Goal: Task Accomplishment & Management: Use online tool/utility

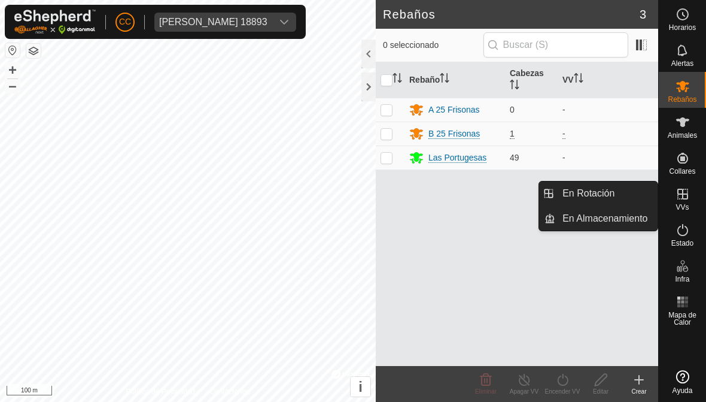
click at [569, 195] on span "En Rotación" at bounding box center [589, 193] width 52 height 14
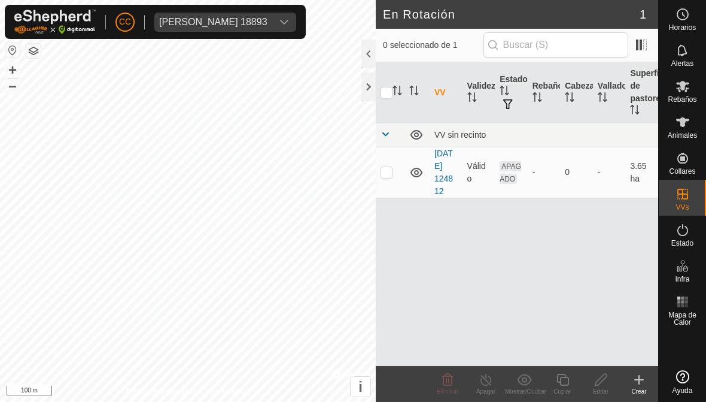
click at [632, 376] on icon at bounding box center [639, 379] width 14 height 14
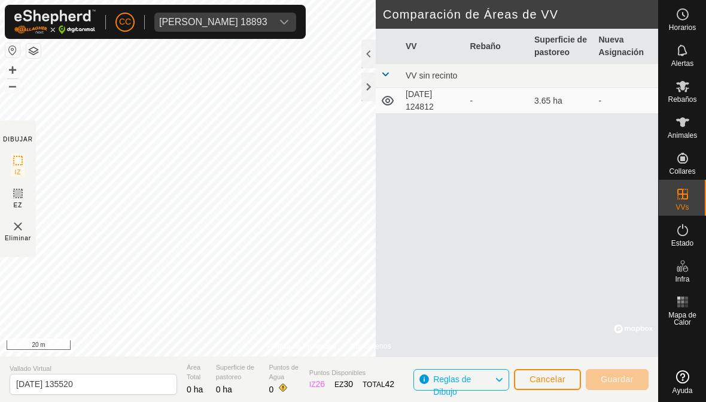
click at [538, 375] on span "Cancelar" at bounding box center [548, 379] width 36 height 10
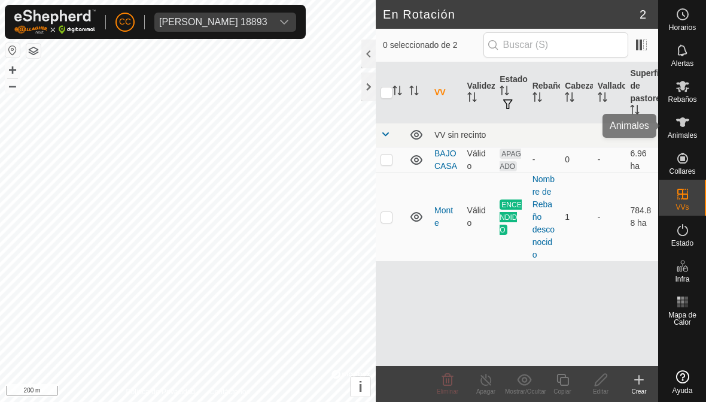
click at [672, 117] on es-animals-svg-icon at bounding box center [683, 122] width 22 height 19
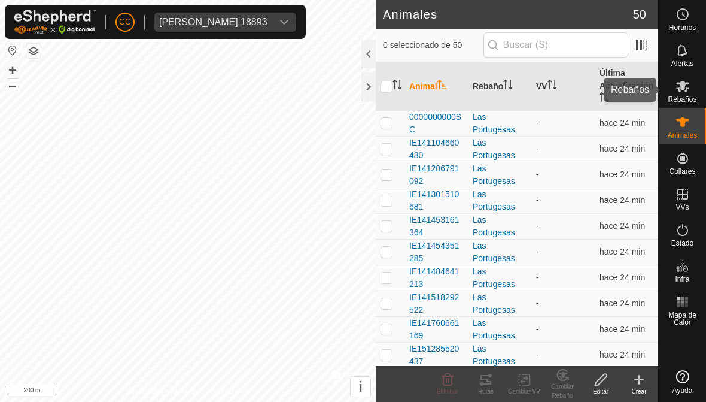
click at [685, 93] on icon at bounding box center [683, 86] width 14 height 14
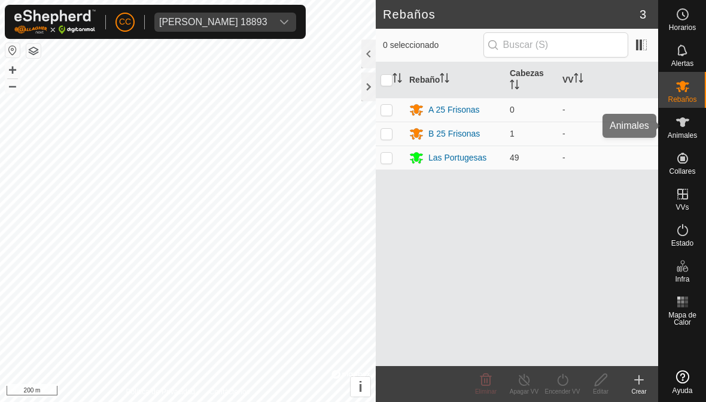
click at [676, 129] on icon at bounding box center [683, 122] width 14 height 14
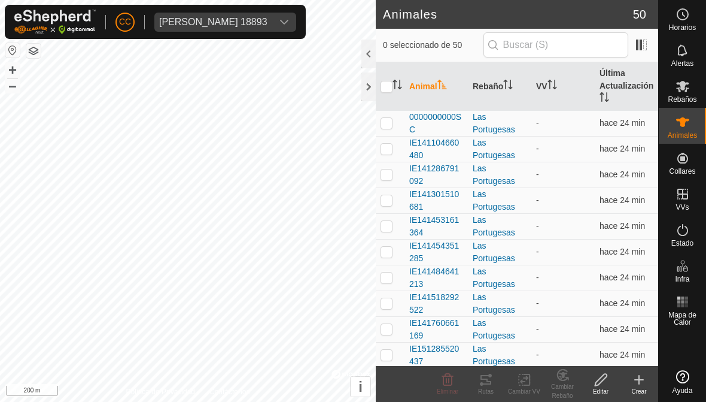
click at [639, 383] on icon at bounding box center [639, 379] width 0 height 8
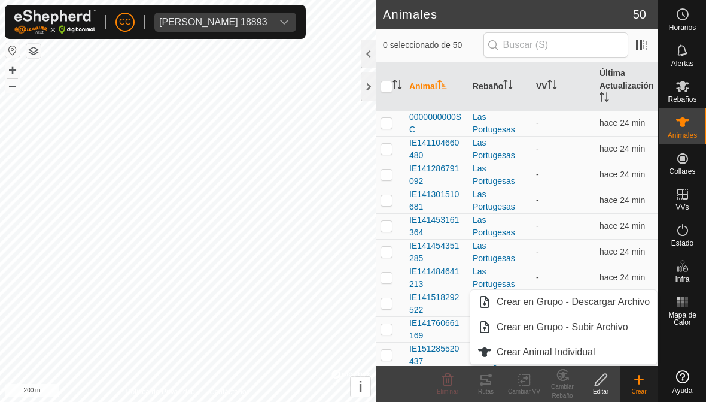
click at [516, 363] on link "Crear Animal Individual" at bounding box center [564, 352] width 187 height 24
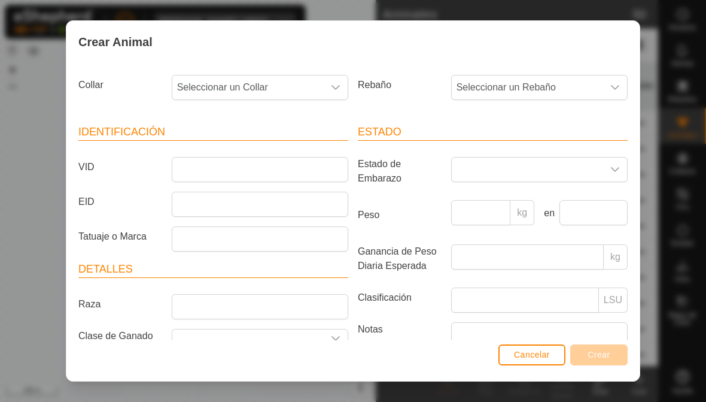
click at [236, 78] on span "Seleccionar un Collar" at bounding box center [247, 87] width 151 height 24
click at [320, 81] on span "Seleccionar un Collar" at bounding box center [247, 87] width 151 height 24
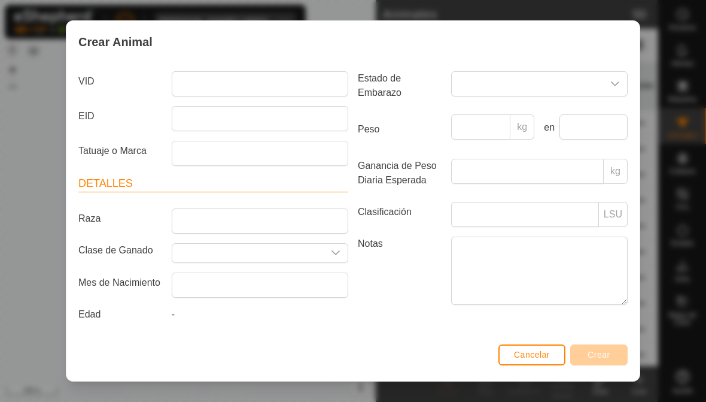
scroll to position [92, 0]
click at [510, 354] on button "Cancelar" at bounding box center [532, 354] width 67 height 21
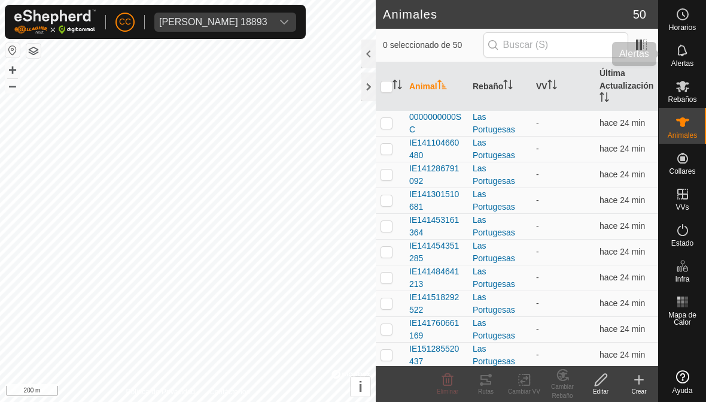
click at [679, 55] on icon at bounding box center [683, 49] width 10 height 11
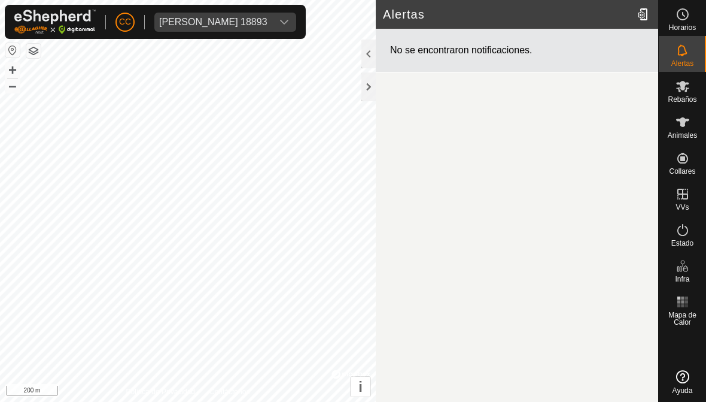
click at [644, 15] on div at bounding box center [645, 15] width 24 height 34
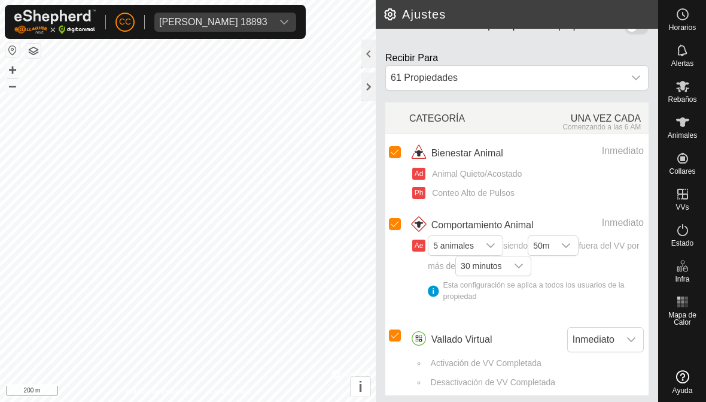
scroll to position [184, 0]
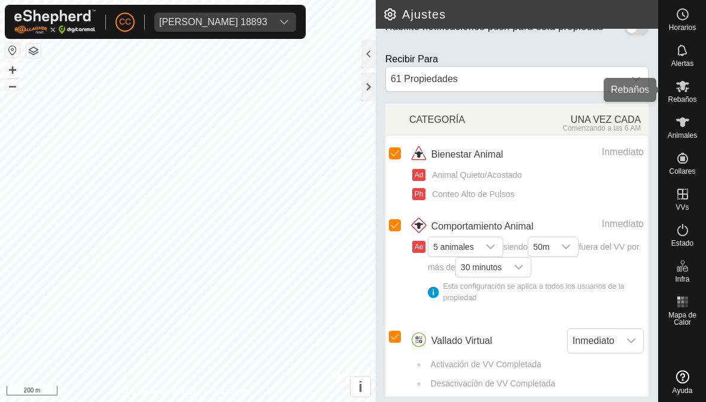
click at [688, 87] on icon at bounding box center [683, 86] width 14 height 14
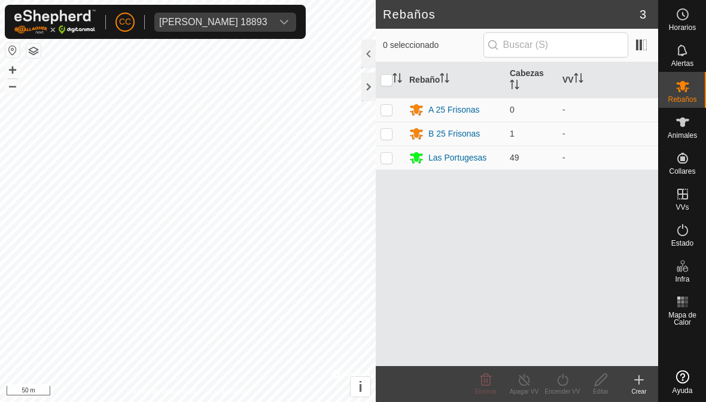
click at [387, 111] on p-checkbox at bounding box center [387, 110] width 12 height 10
checkbox input "true"
click at [637, 380] on icon at bounding box center [639, 379] width 14 height 14
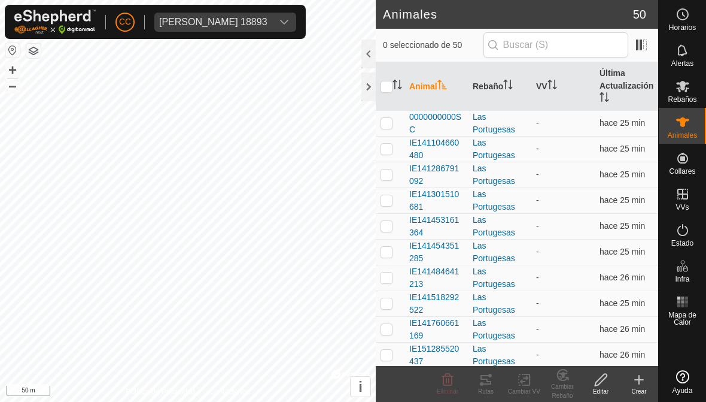
checkbox input "true"
click at [481, 382] on icon at bounding box center [486, 379] width 14 height 14
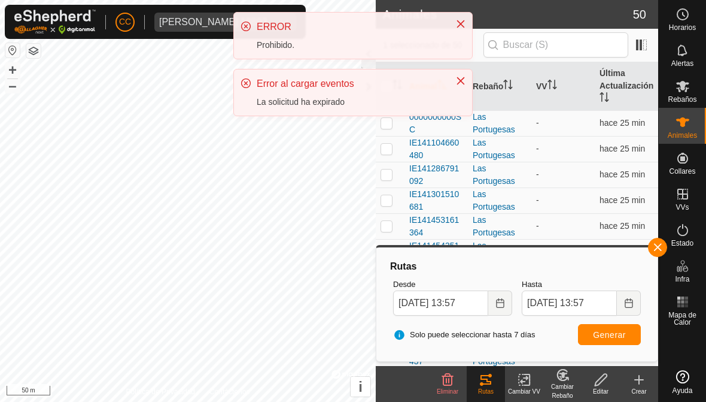
click at [600, 324] on button "Generar" at bounding box center [609, 334] width 63 height 21
click at [449, 82] on div at bounding box center [456, 83] width 17 height 13
click at [454, 26] on button "Close" at bounding box center [461, 24] width 17 height 17
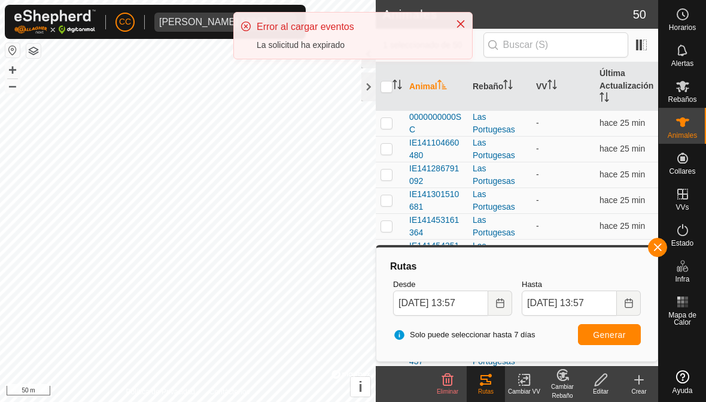
click at [462, 29] on button "Close" at bounding box center [461, 24] width 17 height 17
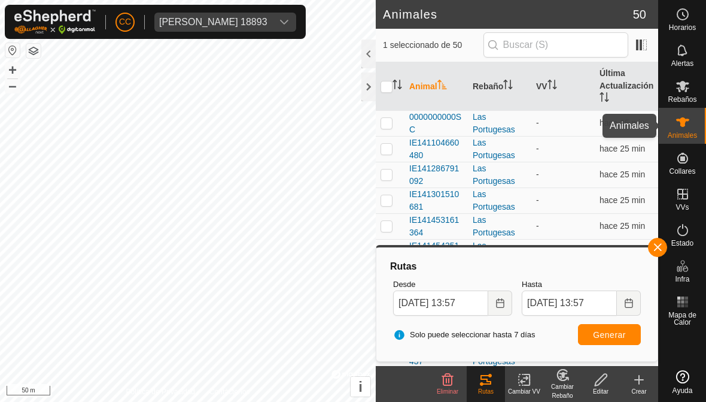
click at [680, 128] on icon at bounding box center [683, 122] width 14 height 14
click at [687, 96] on span "Rebaños" at bounding box center [682, 99] width 29 height 7
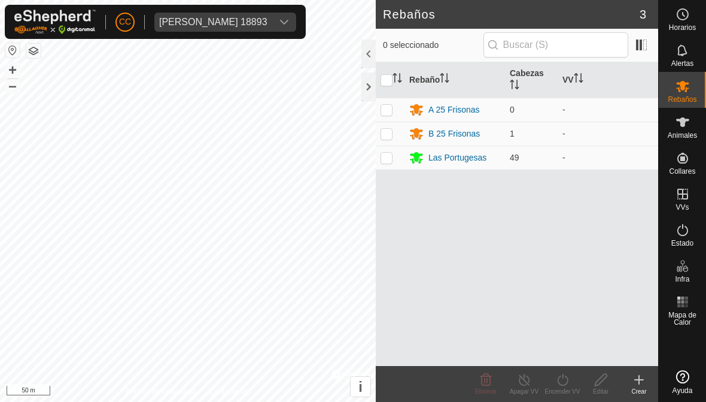
click at [681, 132] on span "Animales" at bounding box center [682, 135] width 29 height 7
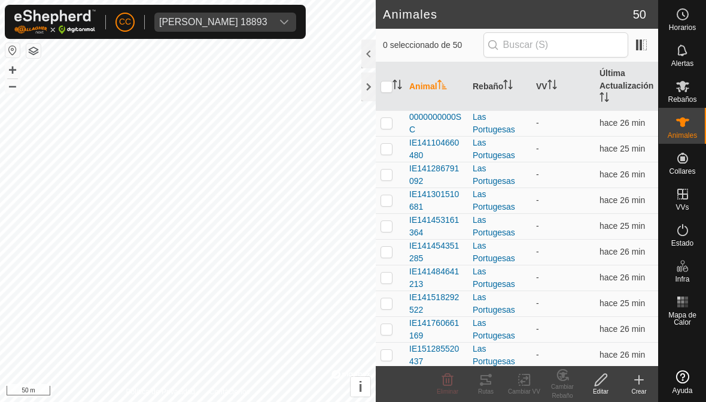
click at [390, 120] on p-checkbox at bounding box center [387, 123] width 12 height 10
checkbox input "true"
click at [494, 378] on tracks-svg-icon at bounding box center [486, 379] width 38 height 14
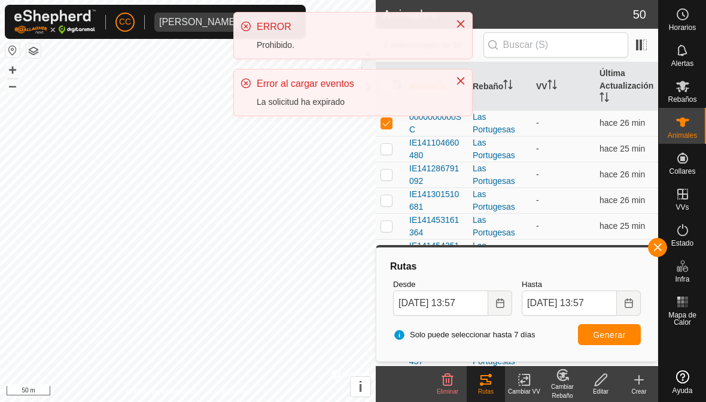
click at [493, 298] on button "Choose Date" at bounding box center [501, 302] width 24 height 25
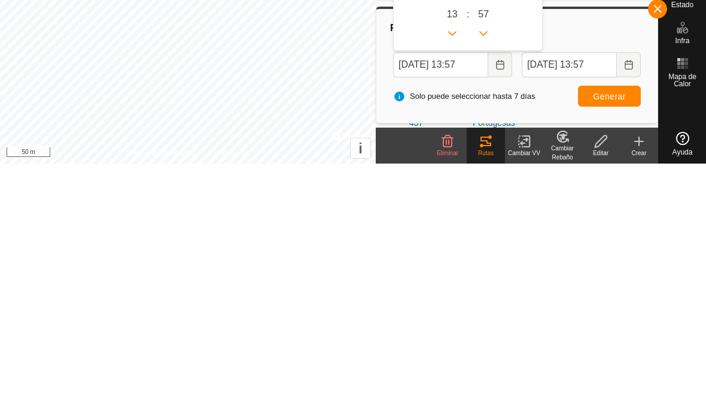
click at [505, 290] on button "Choose Date" at bounding box center [501, 302] width 24 height 25
click at [630, 298] on icon "Choose Date" at bounding box center [629, 303] width 8 height 10
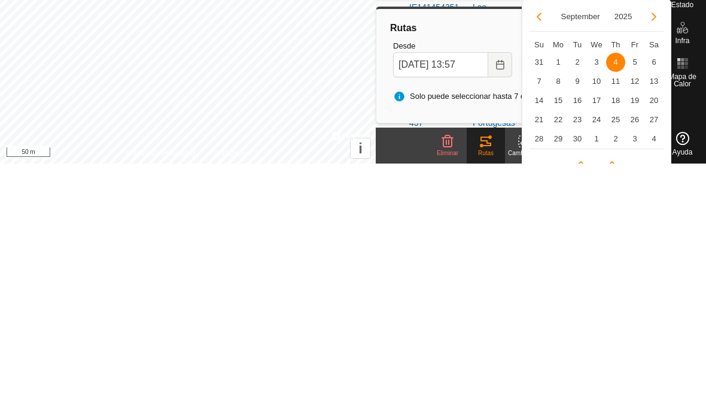
click at [616, 291] on span "4" at bounding box center [615, 300] width 19 height 19
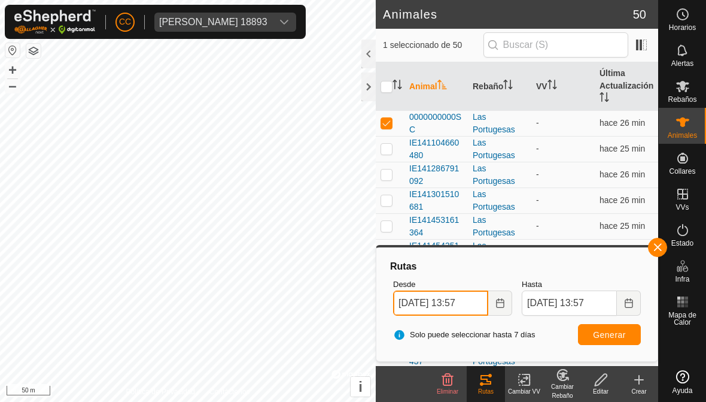
click at [439, 300] on input "[DATE] 13:57" at bounding box center [440, 302] width 95 height 25
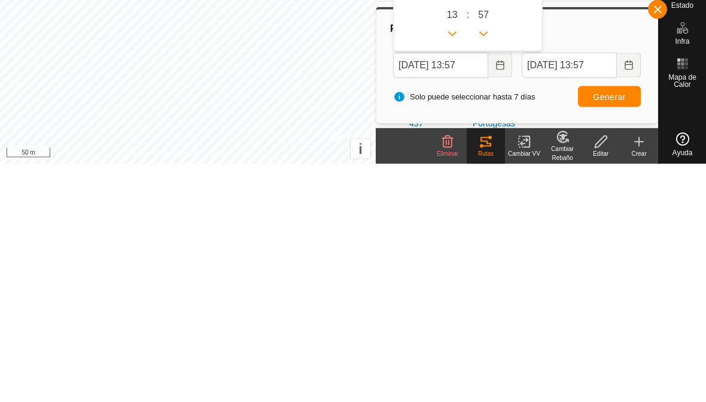
click at [502, 298] on icon "Choose Date" at bounding box center [501, 303] width 10 height 10
click at [507, 290] on button "Choose Date" at bounding box center [501, 302] width 24 height 25
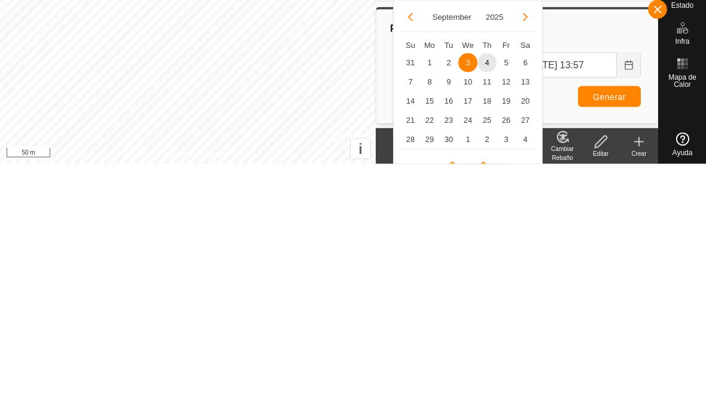
click at [407, 291] on span "31" at bounding box center [410, 300] width 19 height 19
type input "[DATE] 13:57"
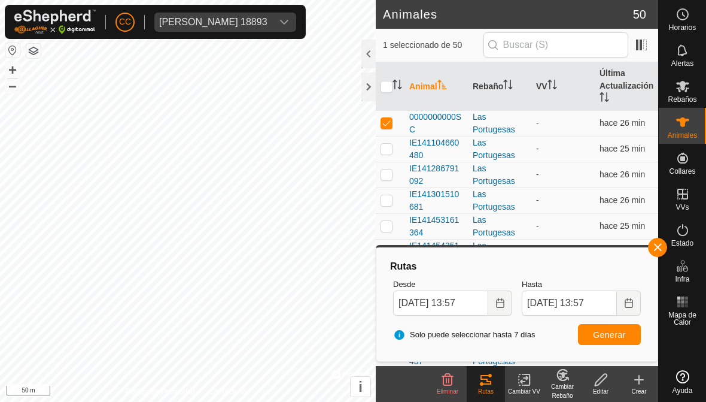
click at [591, 339] on button "Generar" at bounding box center [609, 334] width 63 height 21
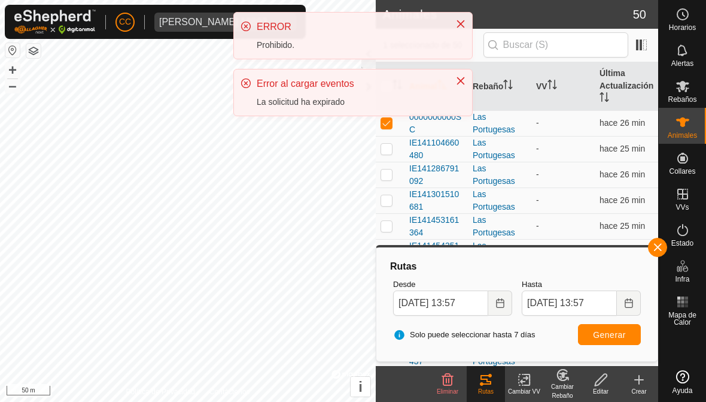
click at [187, 31] on span "[PERSON_NAME] 18893" at bounding box center [213, 22] width 118 height 19
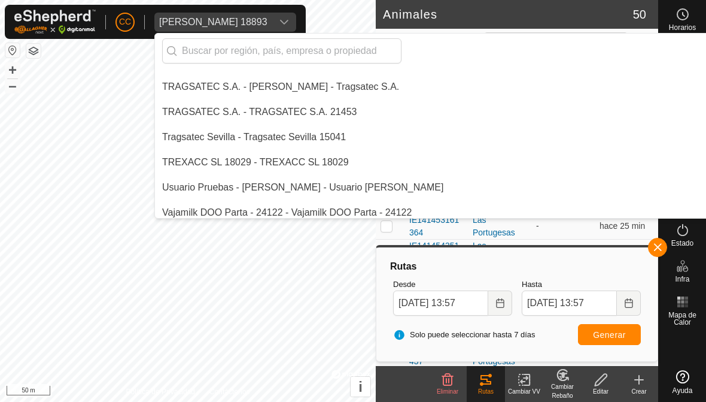
scroll to position [8555, 0]
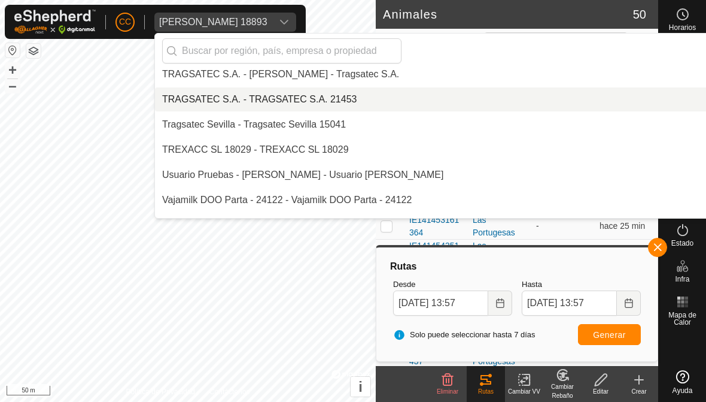
click at [192, 98] on div "TRAGSATEC S.A. - TRAGSATEC S.A. 21453" at bounding box center [259, 99] width 195 height 14
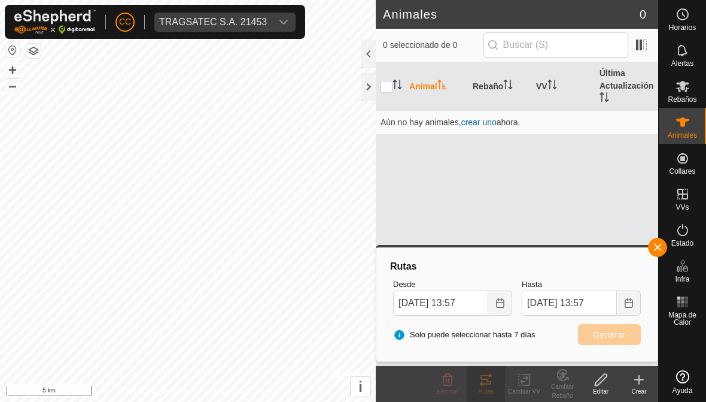
scroll to position [8247, 0]
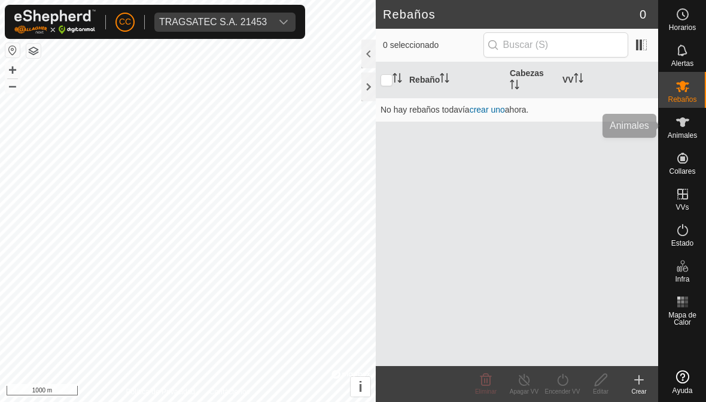
click at [696, 132] on span "Animales" at bounding box center [682, 135] width 29 height 7
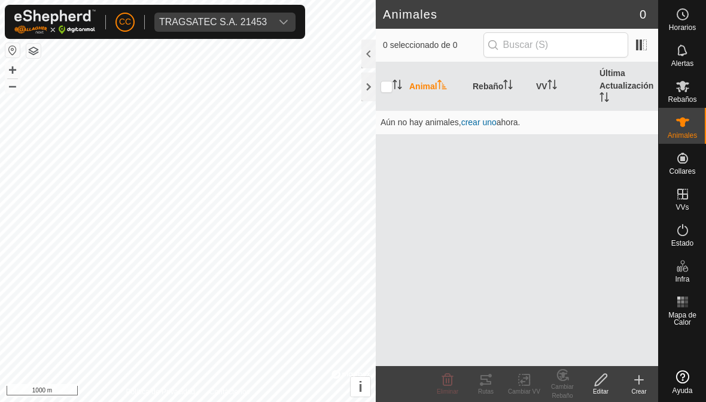
click at [268, 30] on span "TRAGSATEC S.A. 21453" at bounding box center [212, 22] width 117 height 19
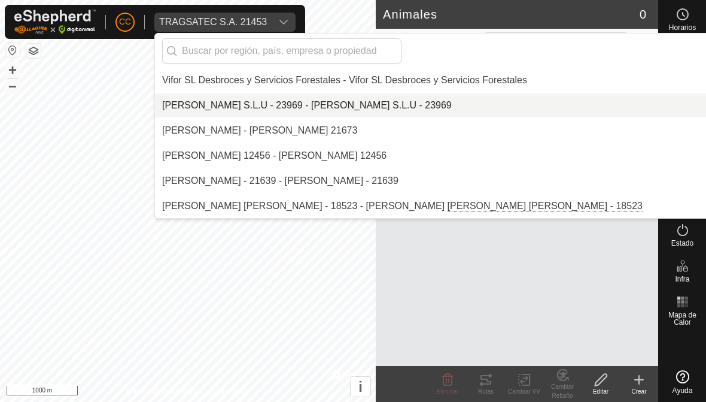
click at [202, 99] on div "[PERSON_NAME] S.L.U - 23969 - [PERSON_NAME] S.L.U - 23969" at bounding box center [307, 105] width 290 height 14
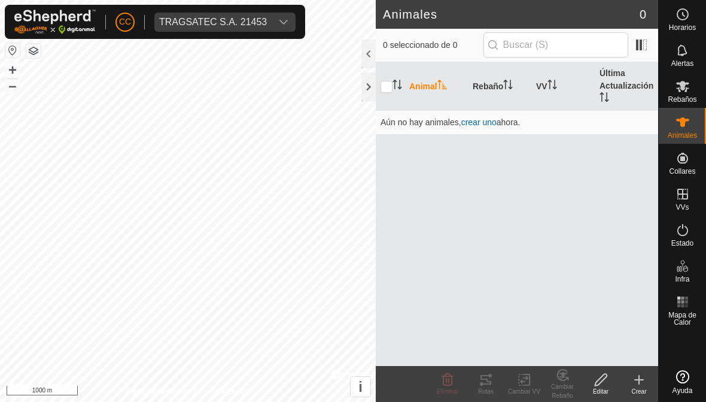
scroll to position [8574, 0]
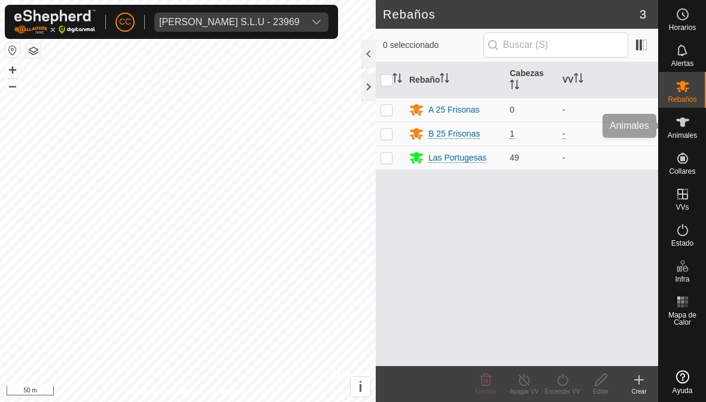
click at [681, 135] on span "Animales" at bounding box center [682, 135] width 29 height 7
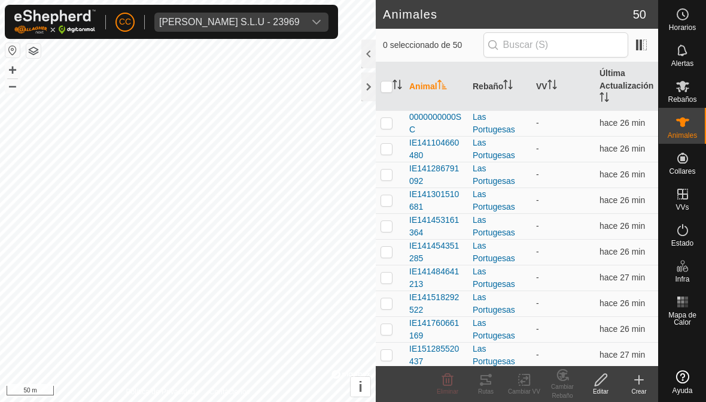
click at [390, 124] on p-checkbox at bounding box center [387, 123] width 12 height 10
click at [486, 380] on icon at bounding box center [486, 379] width 14 height 14
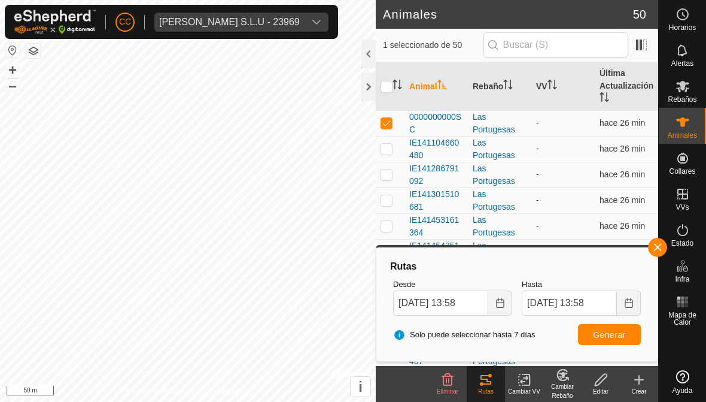
click at [597, 332] on span "Generar" at bounding box center [609, 335] width 33 height 10
click at [384, 120] on p-checkbox at bounding box center [387, 123] width 12 height 10
checkbox input "false"
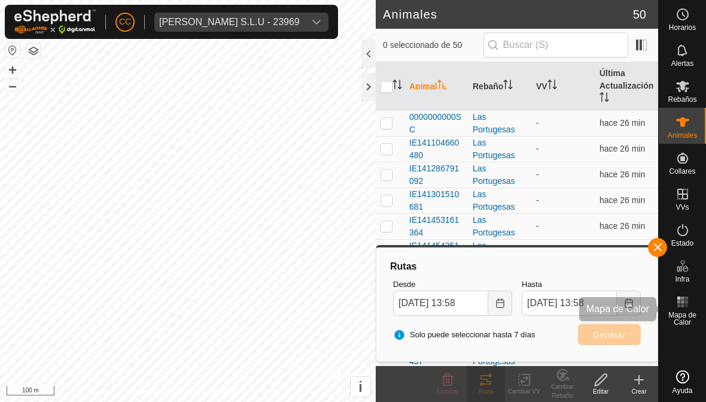
click at [681, 313] on span "Mapa de Calor" at bounding box center [682, 318] width 41 height 14
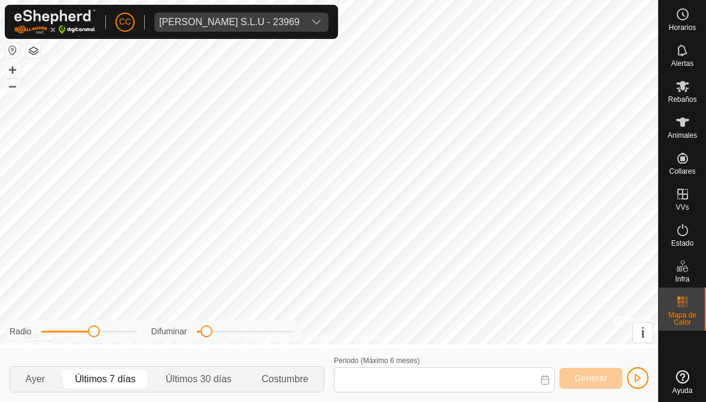
type input "[DATE] - [DATE]"
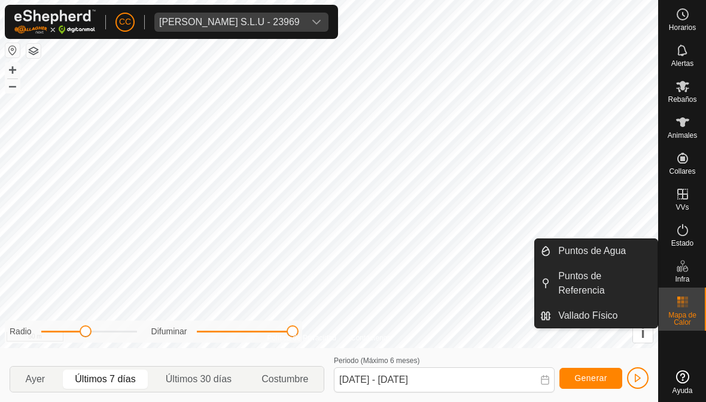
click at [236, 25] on div "[PERSON_NAME] S.L.U - 23969" at bounding box center [229, 22] width 141 height 10
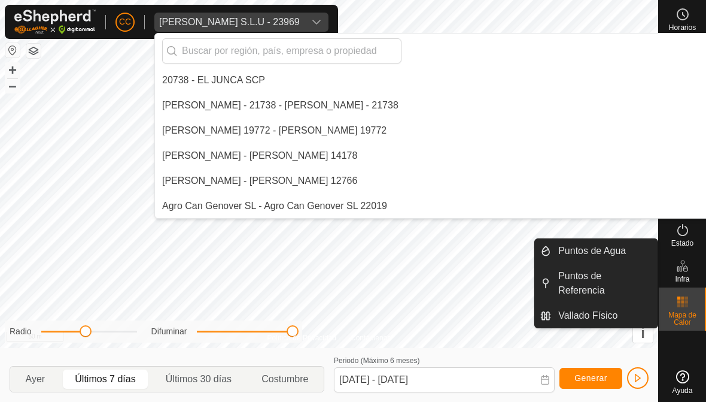
scroll to position [8700, 0]
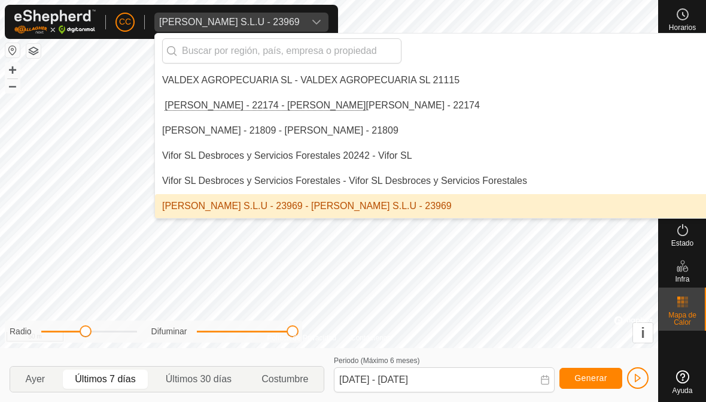
click at [214, 51] on input "text" at bounding box center [281, 50] width 239 height 25
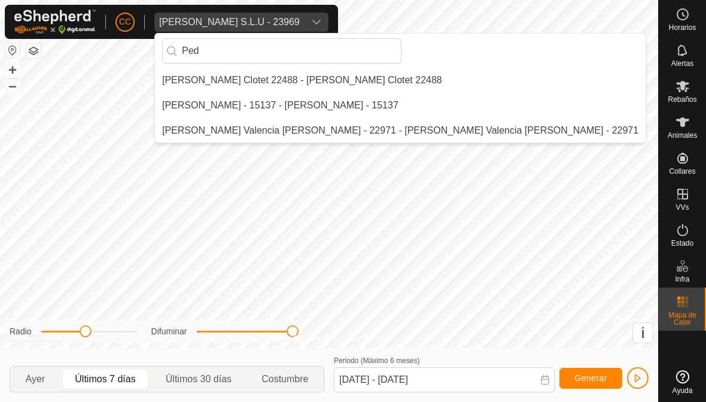
scroll to position [0, 0]
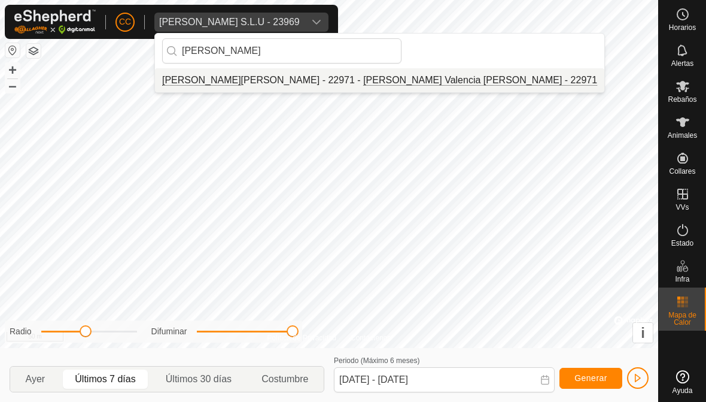
type input "[PERSON_NAME]"
click at [207, 75] on div "[PERSON_NAME] Valencia [PERSON_NAME] - 22971 - [PERSON_NAME] Valencia [PERSON_N…" at bounding box center [379, 80] width 435 height 14
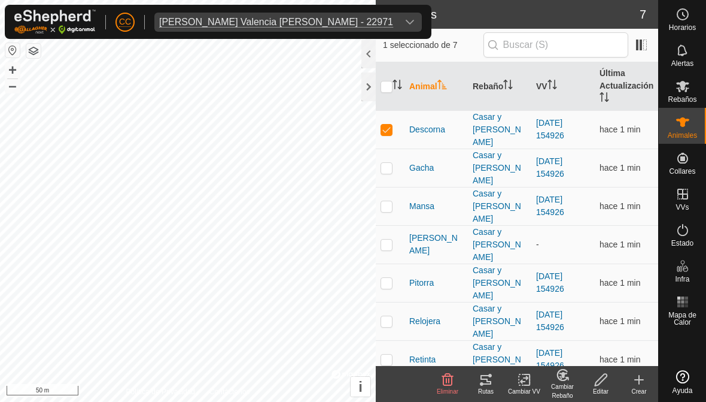
click at [481, 381] on icon at bounding box center [486, 379] width 14 height 14
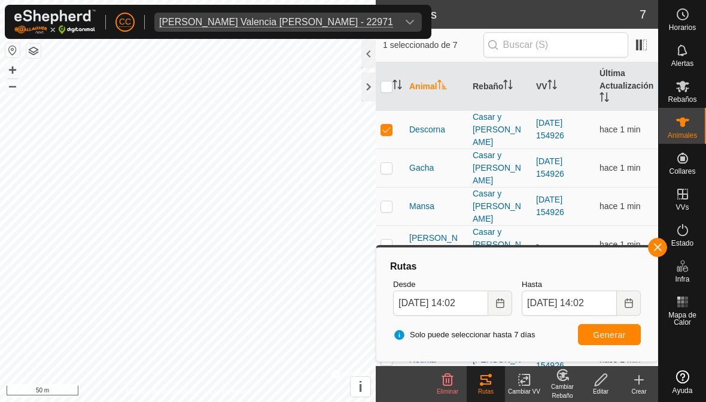
click at [495, 299] on button "Choose Date" at bounding box center [501, 302] width 24 height 25
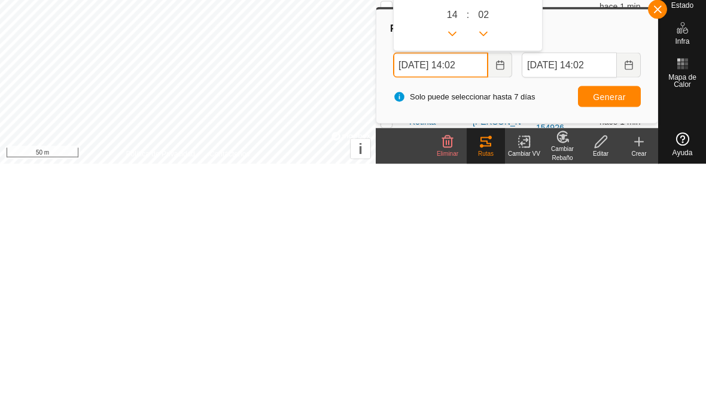
click at [426, 290] on input "[DATE] 14:02" at bounding box center [440, 302] width 95 height 25
click at [498, 298] on icon "Choose Date" at bounding box center [501, 303] width 10 height 10
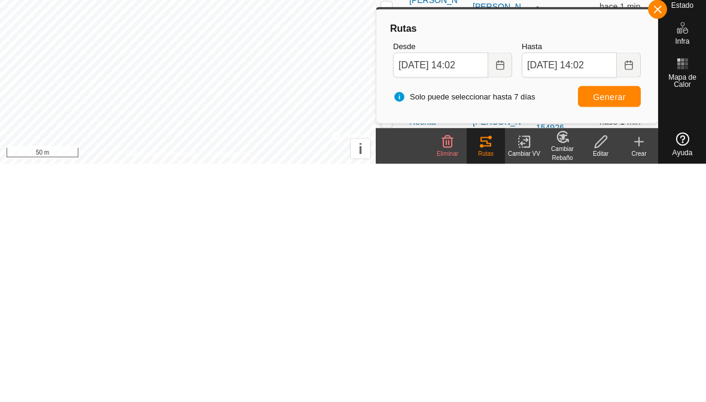
click at [505, 298] on icon "Choose Date" at bounding box center [501, 303] width 10 height 10
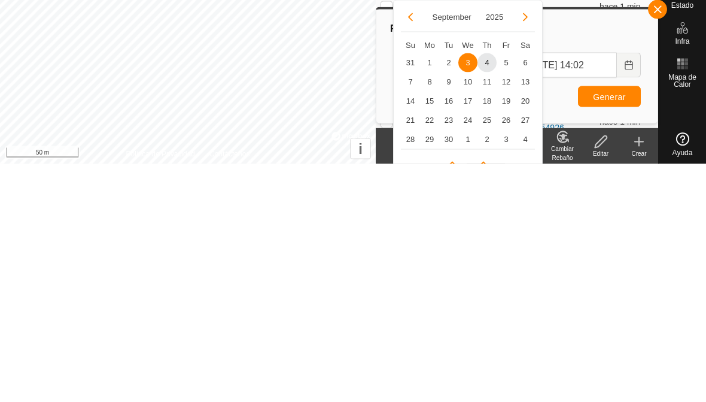
click at [405, 291] on span "31" at bounding box center [410, 300] width 19 height 19
type input "[DATE] 14:02"
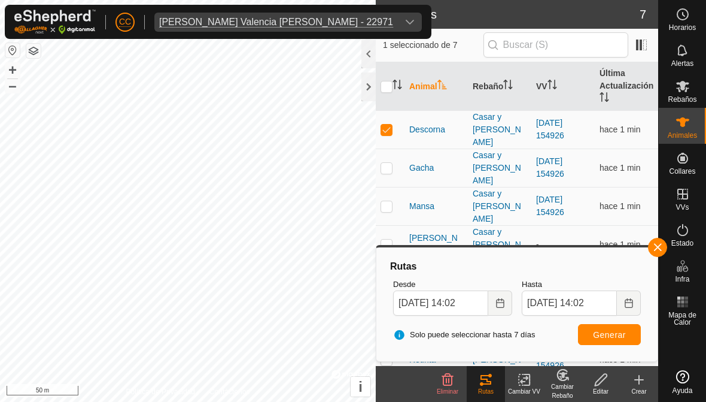
click at [594, 327] on button "Generar" at bounding box center [609, 334] width 63 height 21
click at [689, 126] on icon at bounding box center [683, 122] width 14 height 14
click at [653, 245] on button "button" at bounding box center [657, 247] width 19 height 19
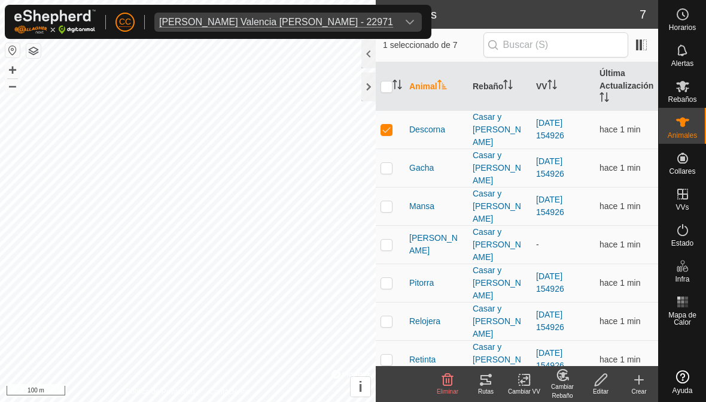
click at [387, 128] on p-checkbox at bounding box center [387, 130] width 12 height 10
checkbox input "false"
click at [684, 116] on icon at bounding box center [683, 122] width 14 height 14
click at [681, 122] on icon at bounding box center [683, 122] width 13 height 10
click at [677, 127] on icon at bounding box center [683, 122] width 14 height 14
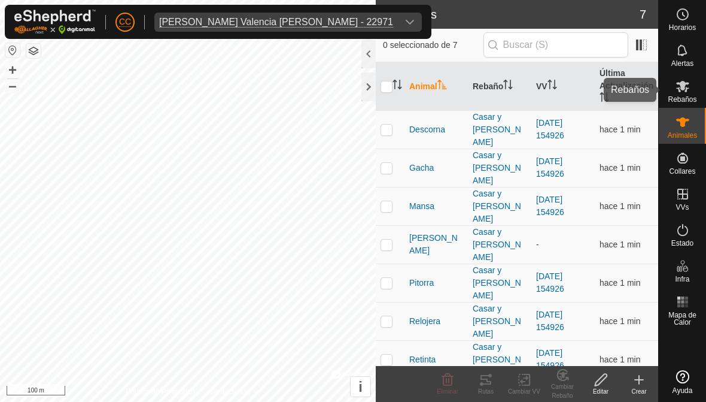
click at [676, 85] on icon at bounding box center [683, 86] width 14 height 14
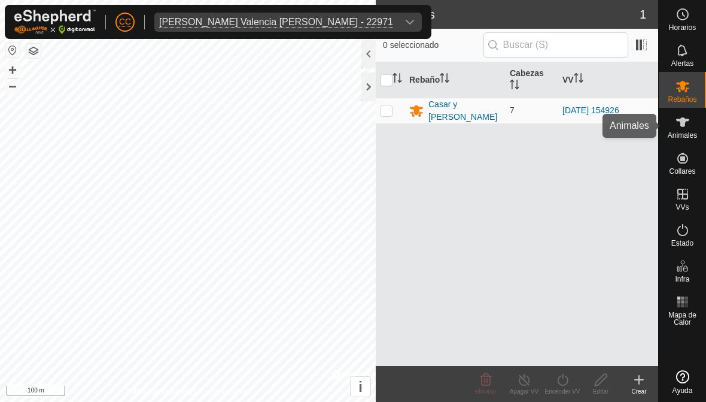
click at [684, 129] on es-animals-svg-icon at bounding box center [683, 122] width 22 height 19
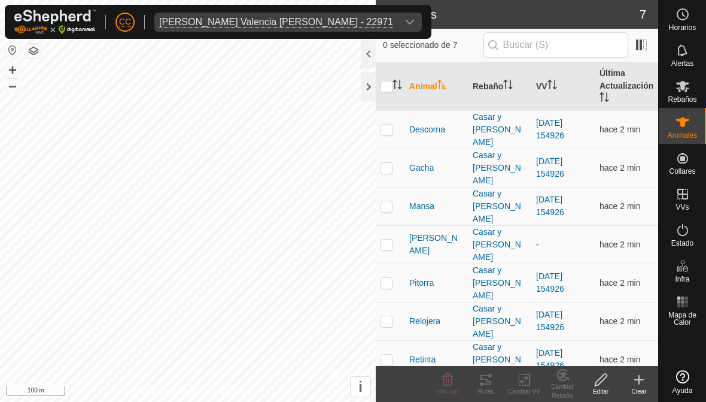
click at [389, 84] on input "checkbox" at bounding box center [387, 87] width 12 height 12
checkbox input "true"
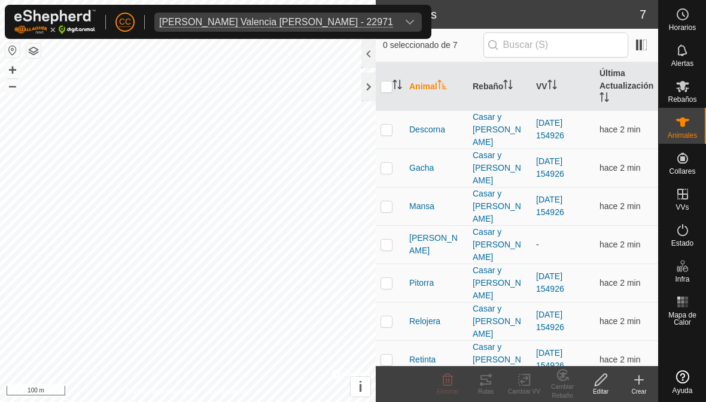
checkbox input "true"
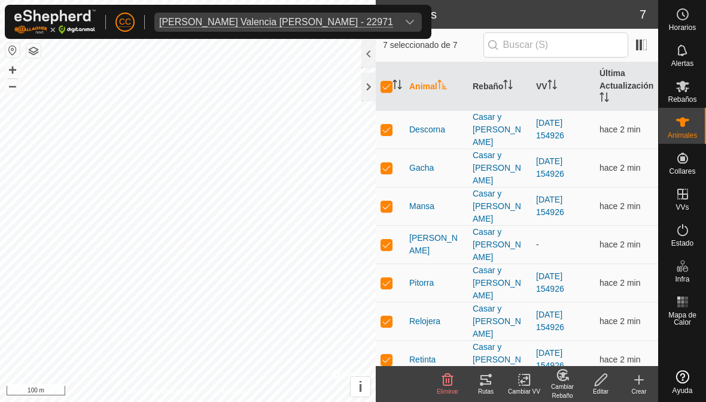
click at [485, 392] on div "Rutas" at bounding box center [486, 391] width 38 height 9
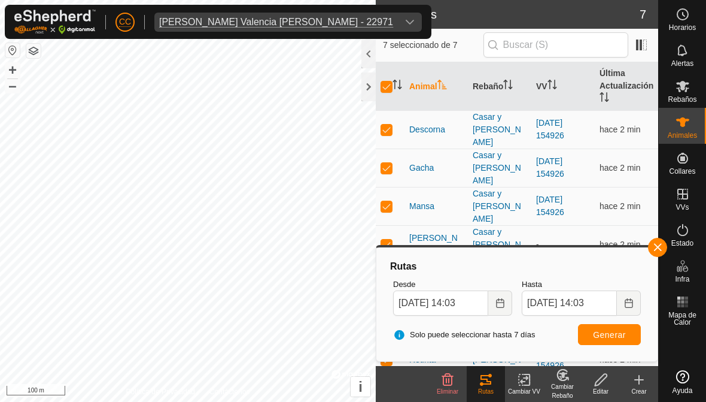
click at [500, 297] on button "Choose Date" at bounding box center [501, 302] width 24 height 25
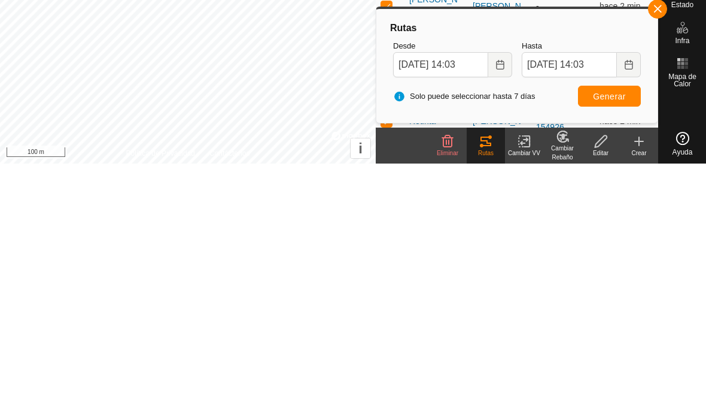
click at [607, 330] on span "Generar" at bounding box center [609, 335] width 33 height 10
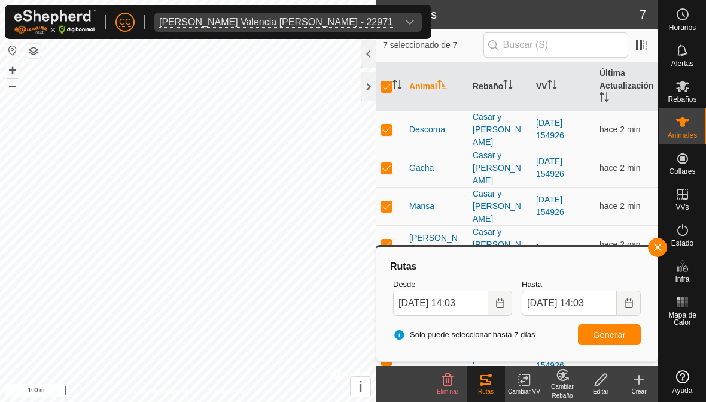
click at [375, 80] on div at bounding box center [369, 86] width 14 height 29
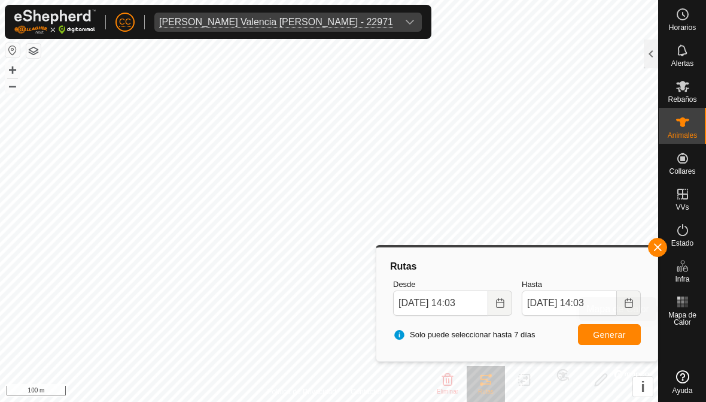
click at [680, 316] on span "Mapa de Calor" at bounding box center [682, 318] width 41 height 14
